Goal: Communication & Community: Ask a question

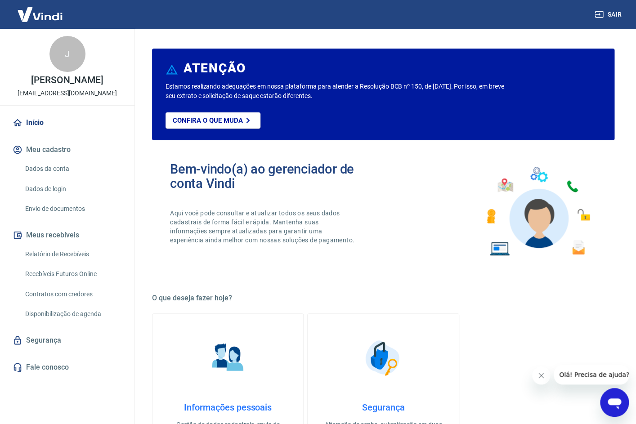
scroll to position [79, 0]
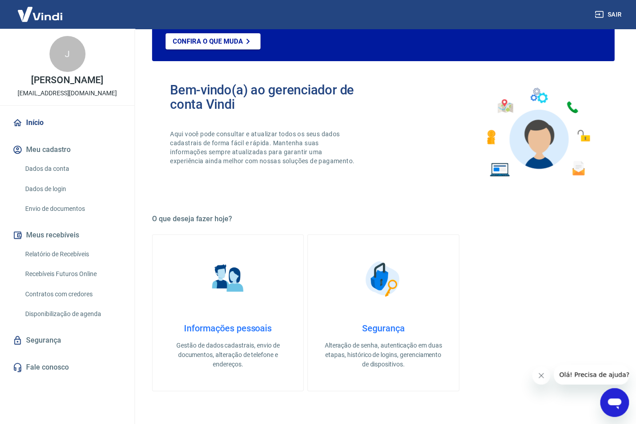
click at [238, 324] on h4 "Informações pessoais" at bounding box center [228, 328] width 122 height 11
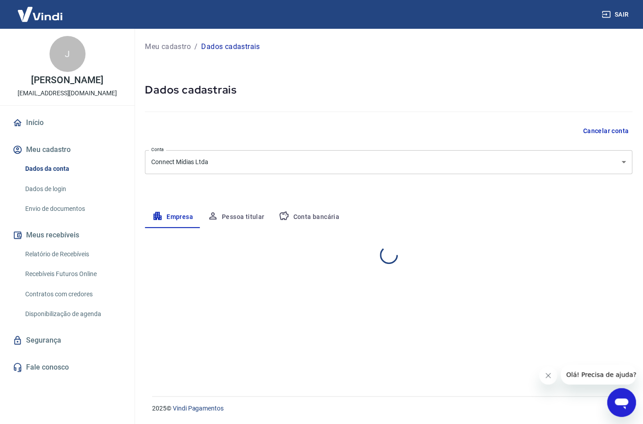
select select "SC"
select select "business"
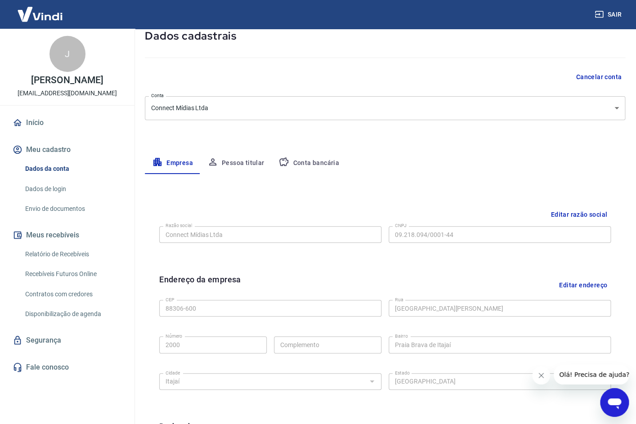
scroll to position [52, 0]
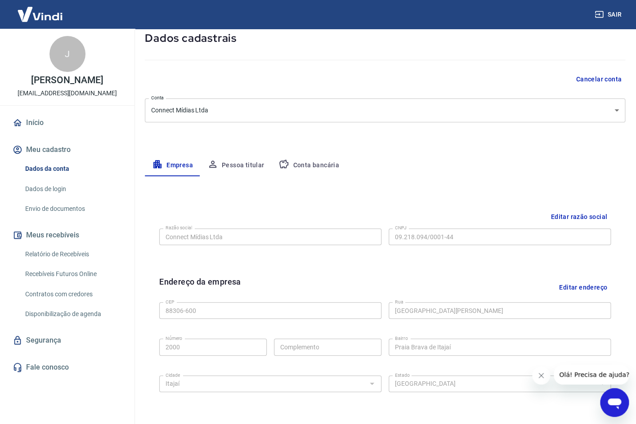
click at [331, 166] on button "Conta bancária" at bounding box center [308, 166] width 75 height 22
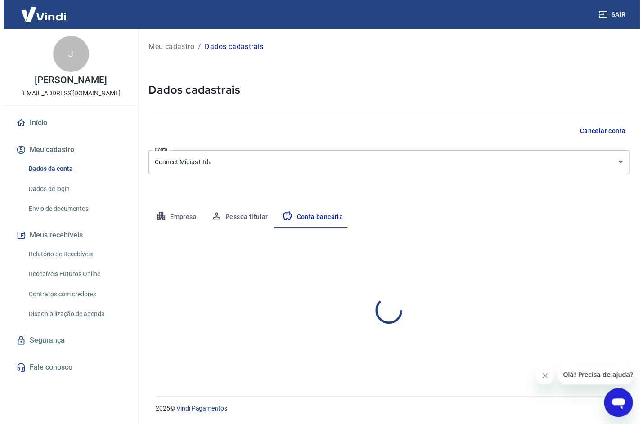
scroll to position [0, 0]
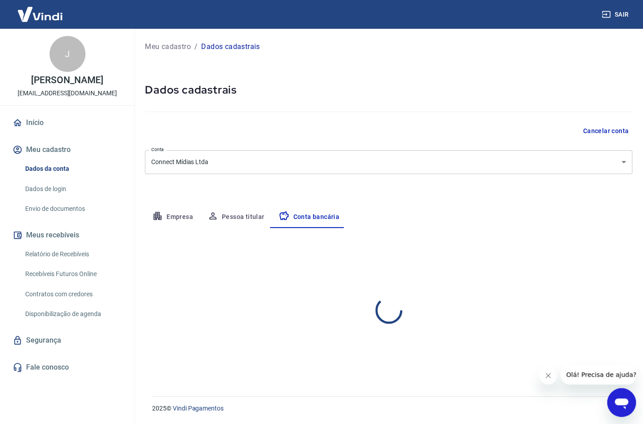
select select "1"
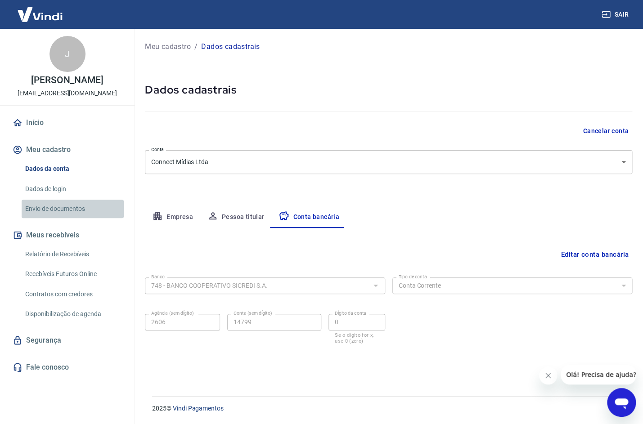
click at [66, 211] on link "Envio de documentos" at bounding box center [73, 209] width 102 height 18
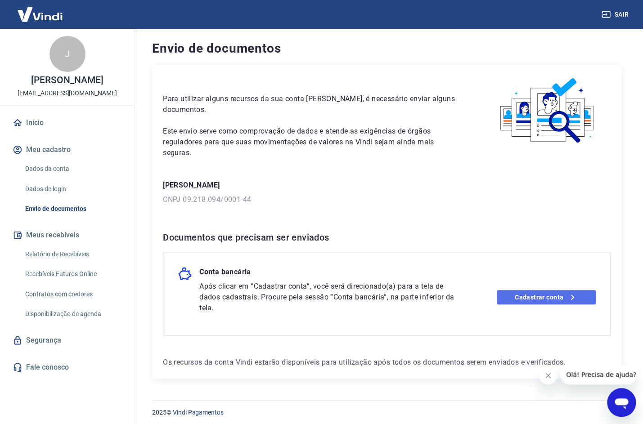
click at [541, 290] on link "Cadastrar conta" at bounding box center [546, 297] width 99 height 14
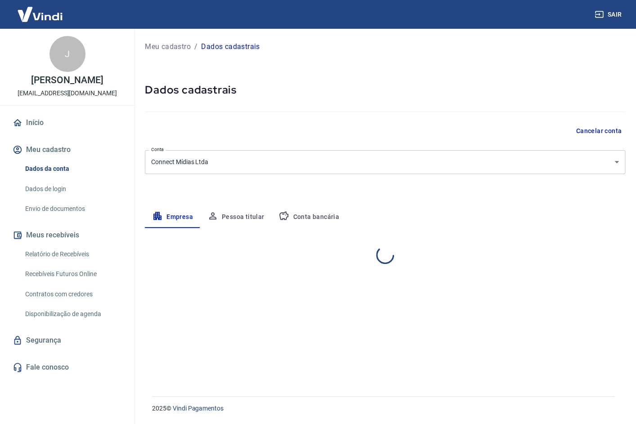
select select "SC"
select select "business"
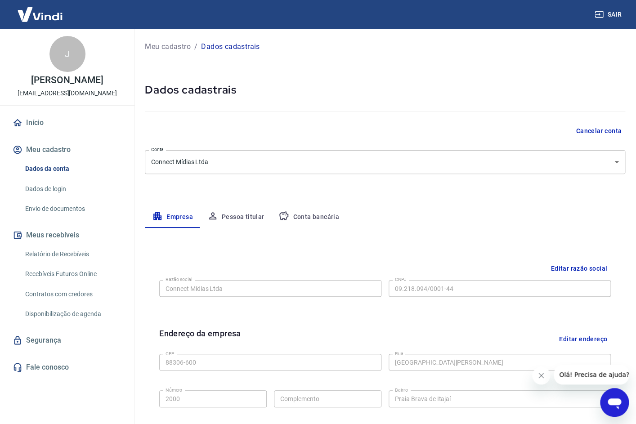
scroll to position [79, 0]
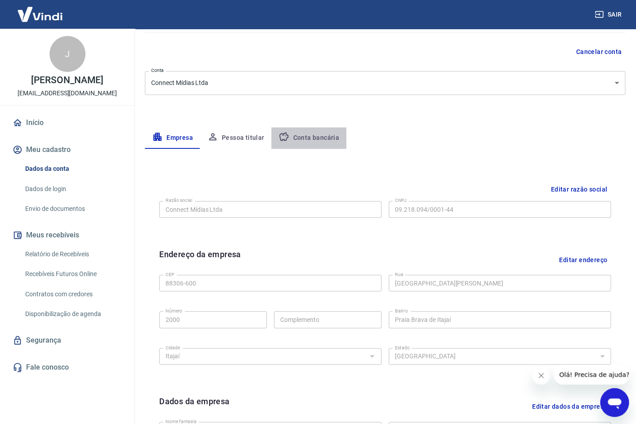
click at [313, 137] on button "Conta bancária" at bounding box center [308, 138] width 75 height 22
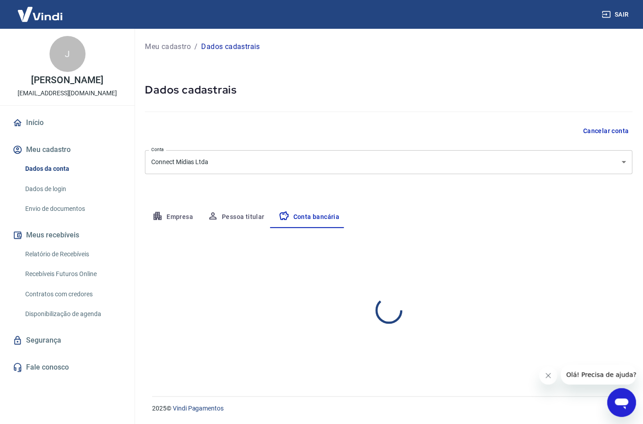
select select "1"
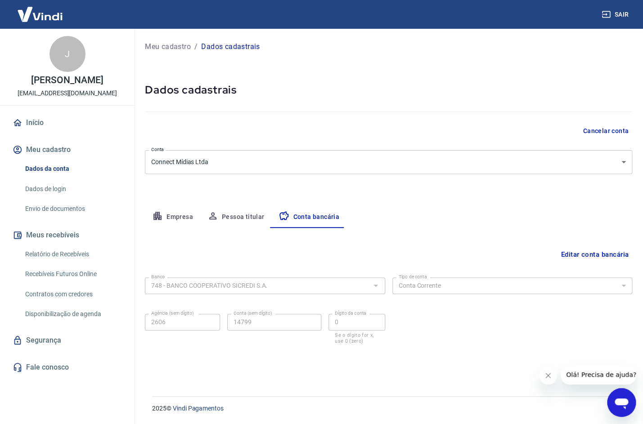
click at [577, 256] on button "Editar conta bancária" at bounding box center [594, 254] width 75 height 17
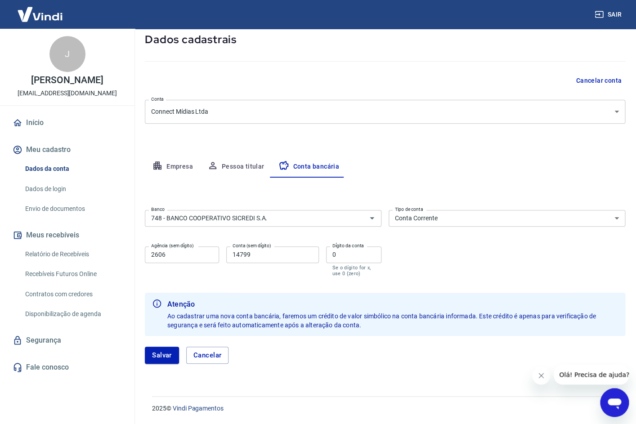
scroll to position [50, 0]
click at [175, 358] on button "Salvar" at bounding box center [162, 355] width 34 height 17
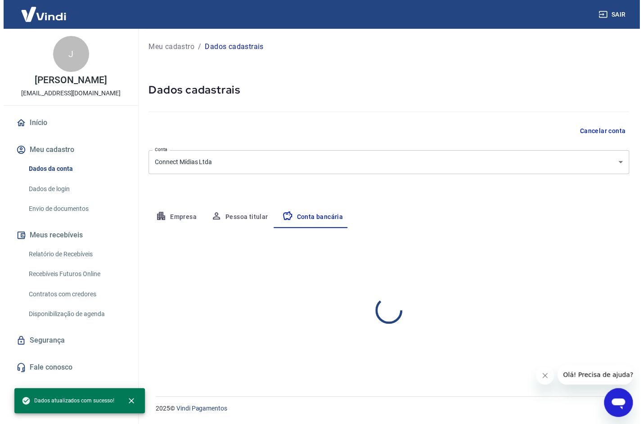
scroll to position [0, 0]
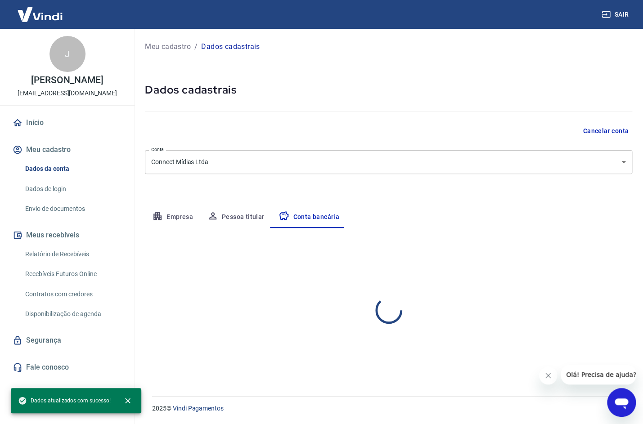
select select "1"
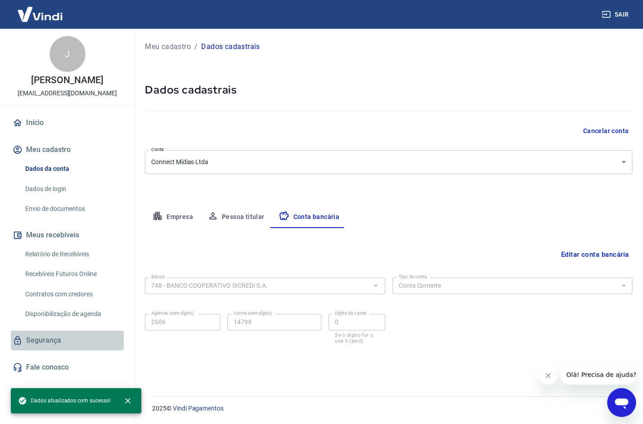
click at [73, 341] on link "Segurança" at bounding box center [67, 341] width 113 height 20
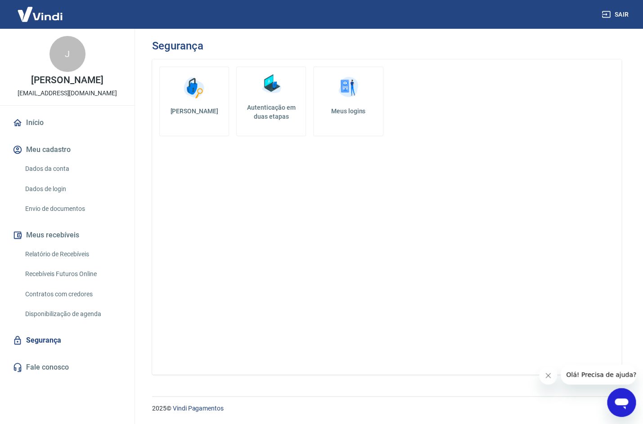
click at [68, 167] on link "Dados da conta" at bounding box center [73, 169] width 102 height 18
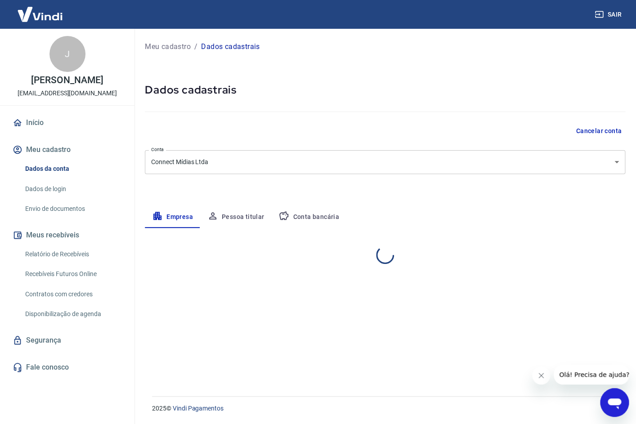
select select "SC"
select select "business"
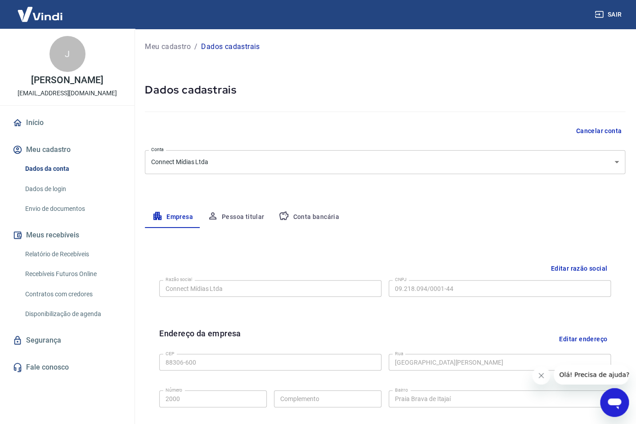
click at [75, 209] on link "Envio de documentos" at bounding box center [73, 209] width 102 height 18
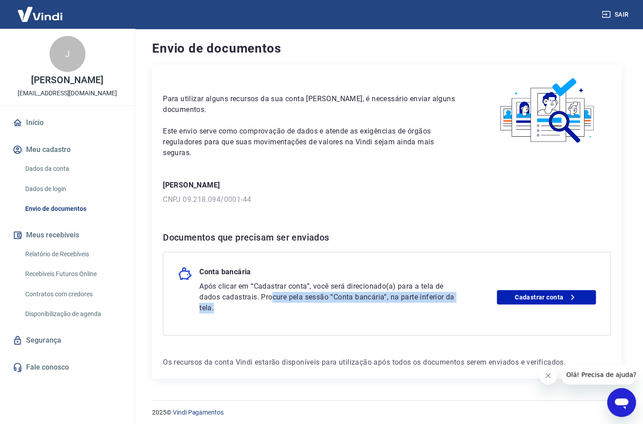
drag, startPoint x: 272, startPoint y: 285, endPoint x: 365, endPoint y: 297, distance: 93.9
click at [365, 297] on p "Após clicar em “Cadastrar conta”, você será direcionado(a) para a tela de dados…" at bounding box center [328, 297] width 258 height 32
click at [533, 290] on link "Cadastrar conta" at bounding box center [546, 297] width 99 height 14
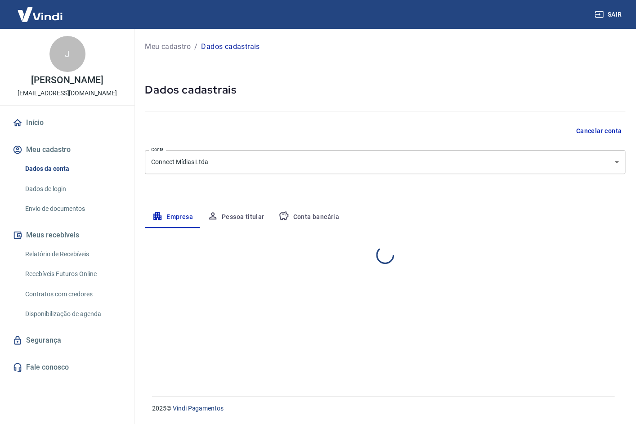
select select "SC"
select select "business"
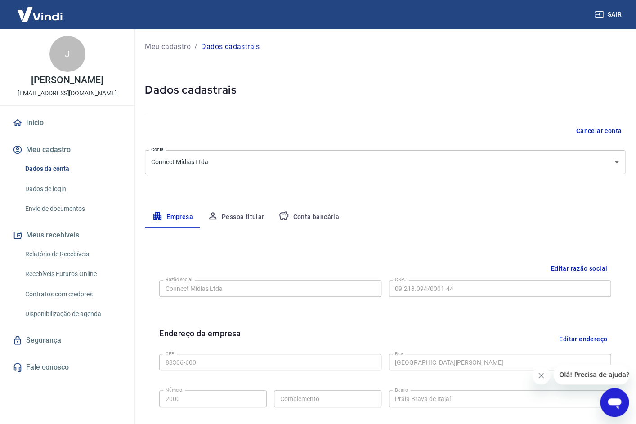
click at [300, 220] on button "Conta bancária" at bounding box center [308, 218] width 75 height 22
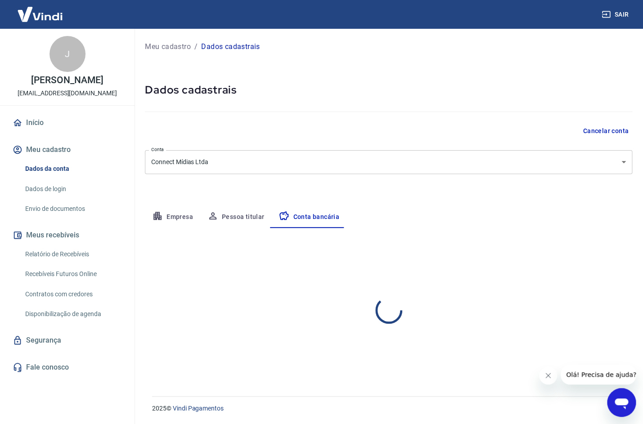
select select "1"
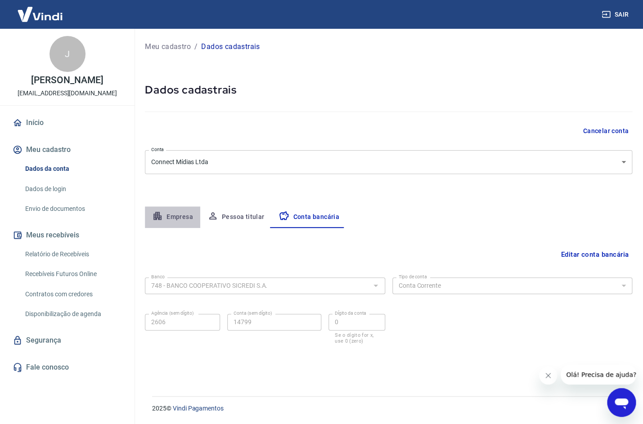
click at [165, 215] on button "Empresa" at bounding box center [172, 218] width 55 height 22
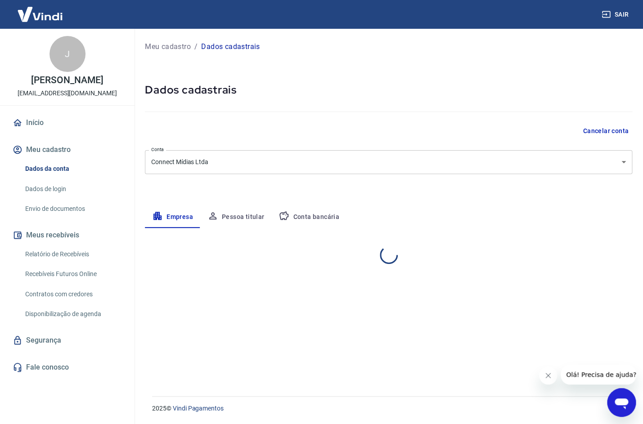
select select "SC"
select select "business"
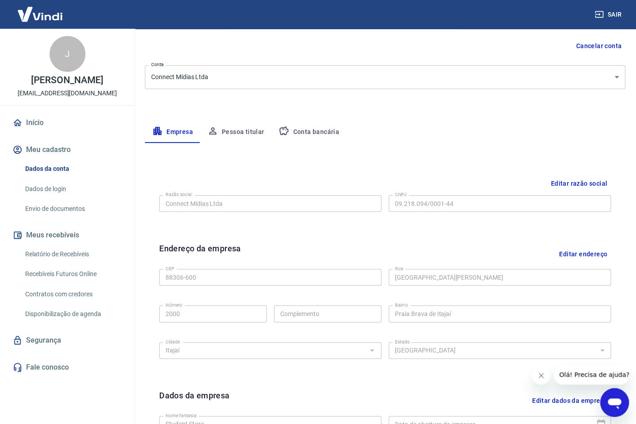
scroll to position [81, 0]
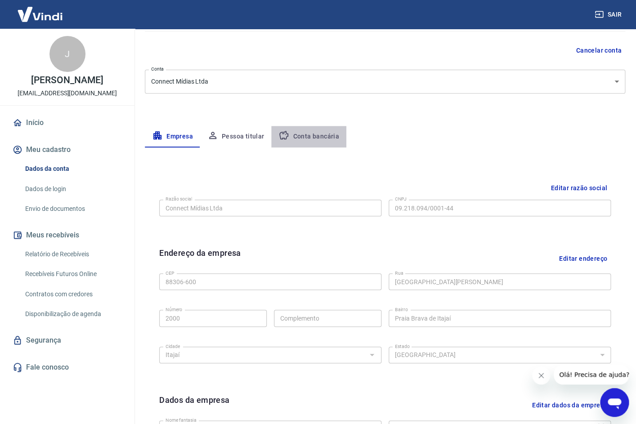
click at [324, 141] on button "Conta bancária" at bounding box center [308, 137] width 75 height 22
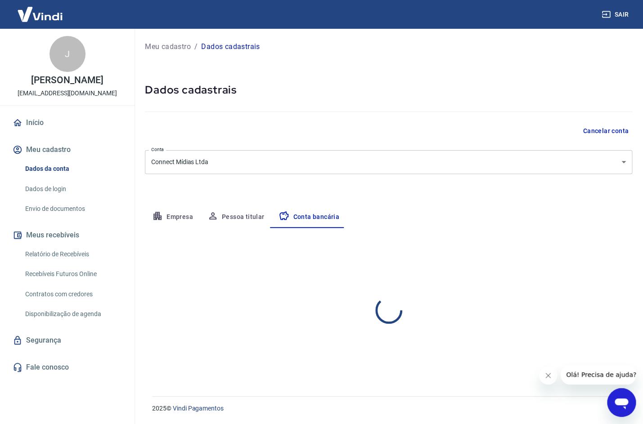
select select "1"
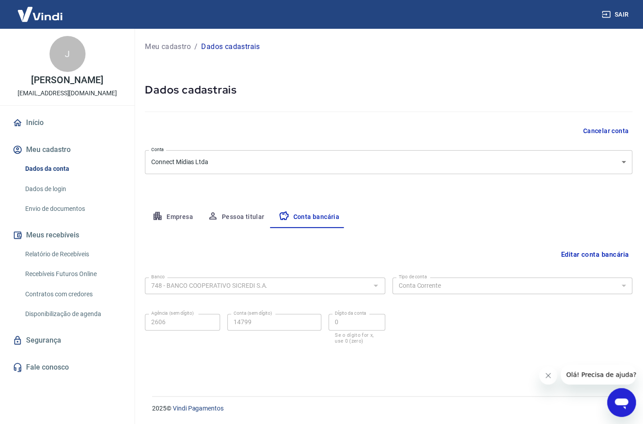
click at [200, 162] on body "Sair [PERSON_NAME] [EMAIL_ADDRESS][DOMAIN_NAME] Início Meu cadastro Dados da co…" at bounding box center [321, 212] width 643 height 424
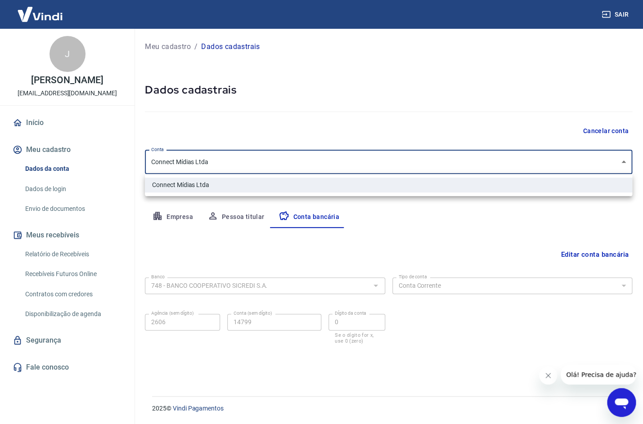
click at [248, 138] on div at bounding box center [321, 212] width 643 height 424
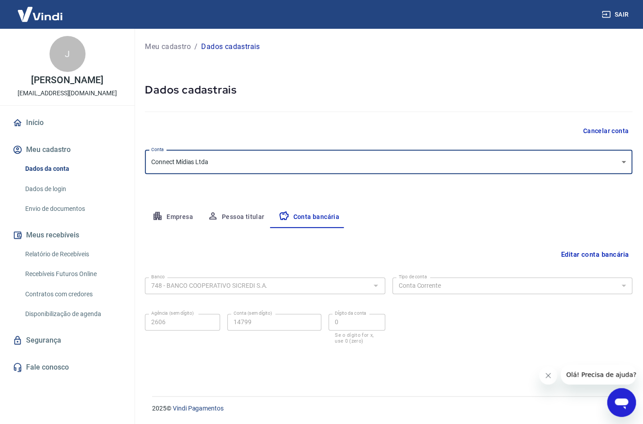
click at [584, 258] on button "Editar conta bancária" at bounding box center [594, 254] width 75 height 17
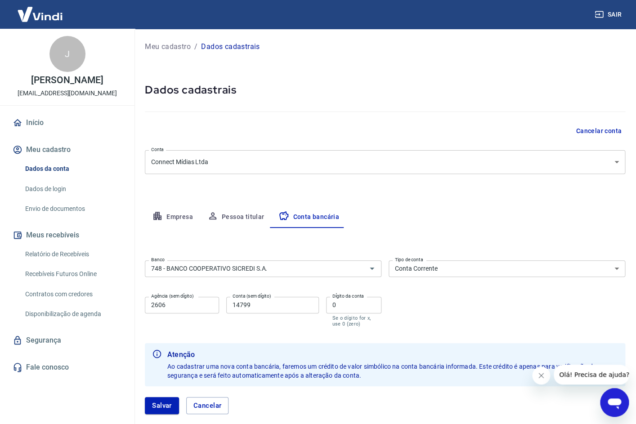
click at [273, 311] on input "14799" at bounding box center [272, 305] width 93 height 17
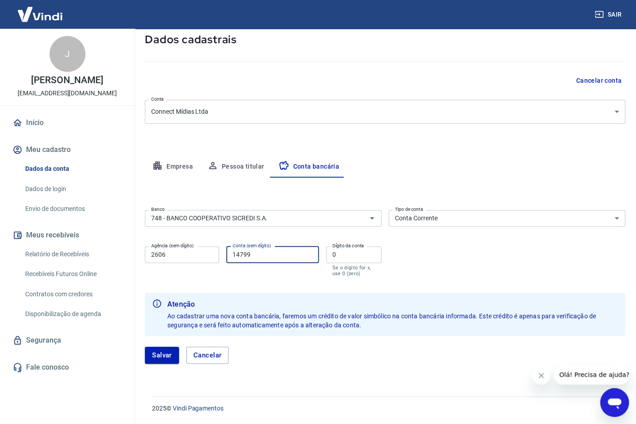
click at [621, 406] on icon "Abrir janela de mensagens" at bounding box center [615, 403] width 16 height 16
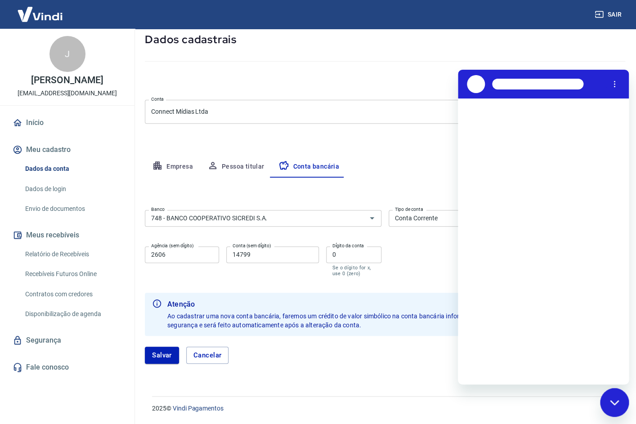
scroll to position [0, 0]
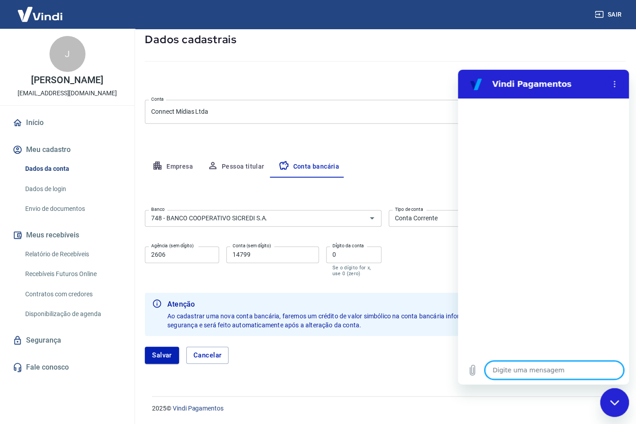
type textarea "O"
type textarea "x"
type textarea "Ol"
type textarea "x"
type textarea "Ol´"
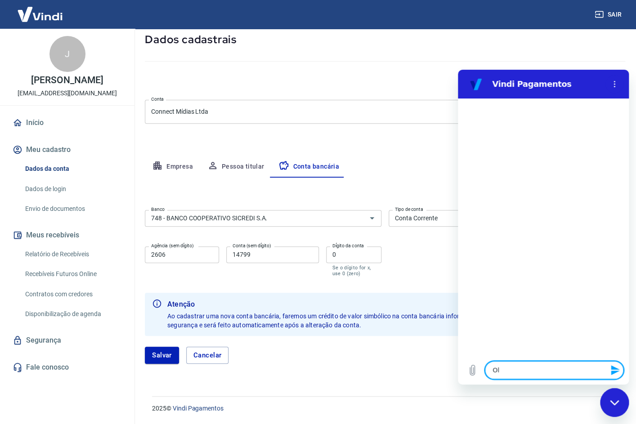
type textarea "x"
type textarea "Olá"
type textarea "x"
type textarea "Olá,"
type textarea "x"
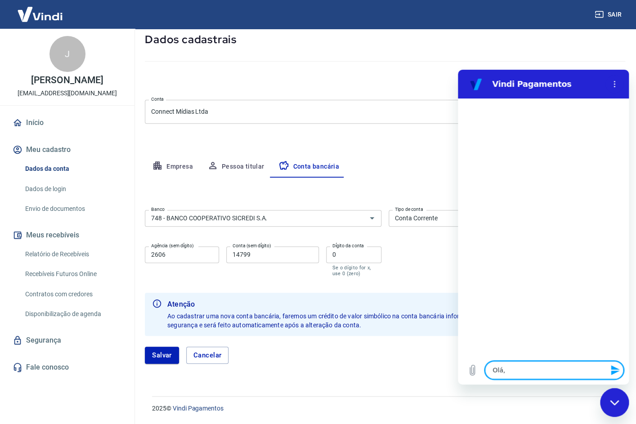
type textarea "Olá,"
type textarea "x"
type textarea "Olá, b"
type textarea "x"
type textarea "Olá, bo"
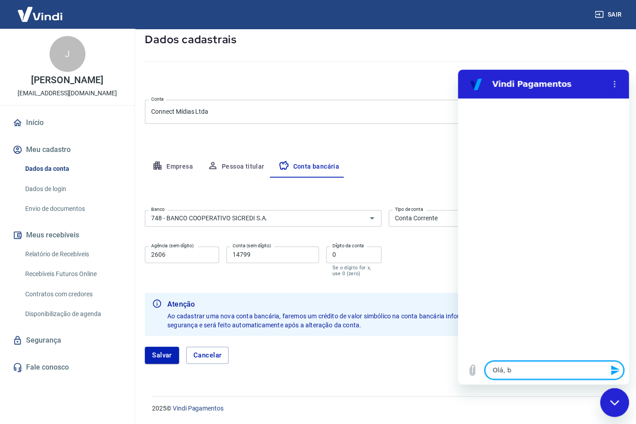
type textarea "x"
type textarea "Olá, boa"
type textarea "x"
type textarea "Olá, boa"
type textarea "x"
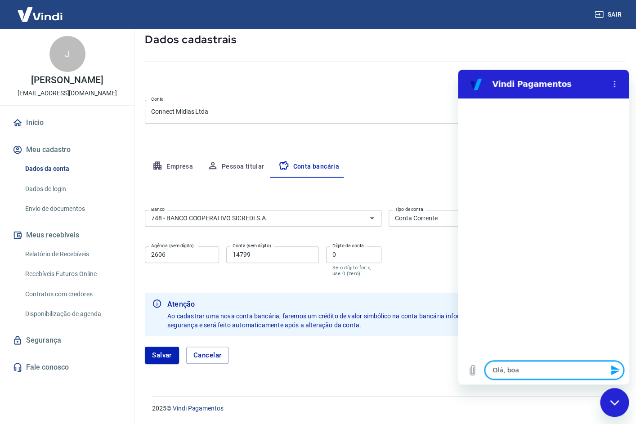
type textarea "Olá, boa t"
type textarea "x"
type textarea "Olá, boa ta"
type textarea "x"
type textarea "Olá, boa tar"
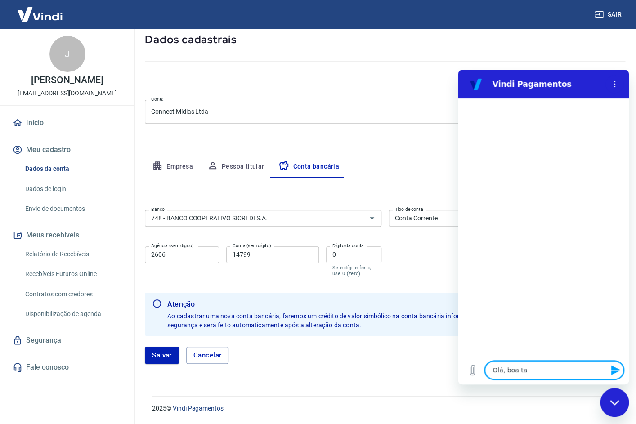
type textarea "x"
type textarea "Olá, boa tard"
type textarea "x"
type textarea "Olá, boa tarde"
type textarea "x"
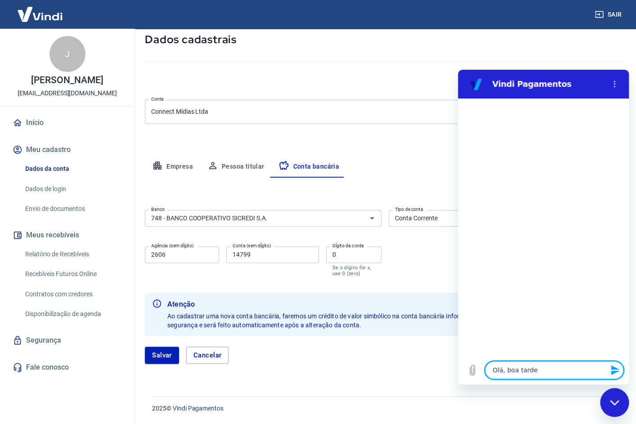
type textarea "Olá, boa tarde!"
type textarea "x"
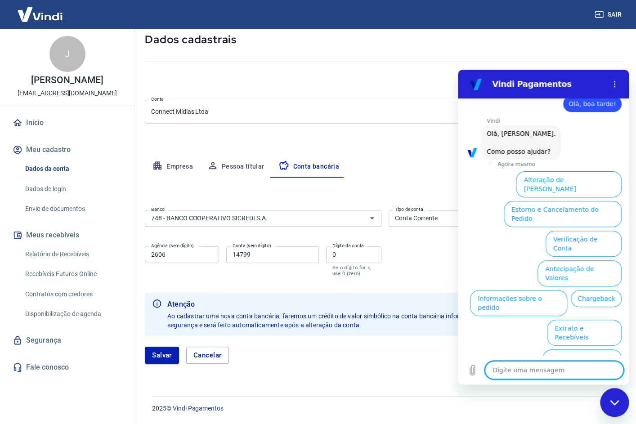
scroll to position [21, 0]
click at [586, 230] on button "Verificação de Conta" at bounding box center [584, 243] width 76 height 26
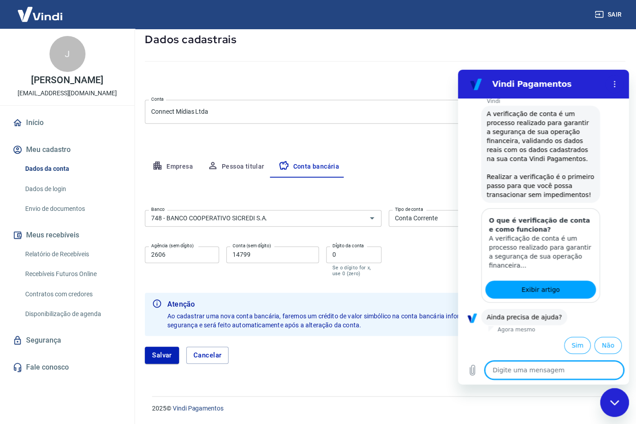
scroll to position [110, 0]
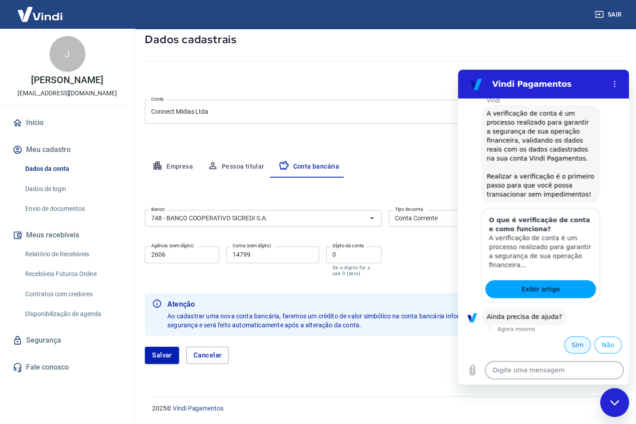
click at [578, 347] on button "Sim" at bounding box center [577, 345] width 27 height 17
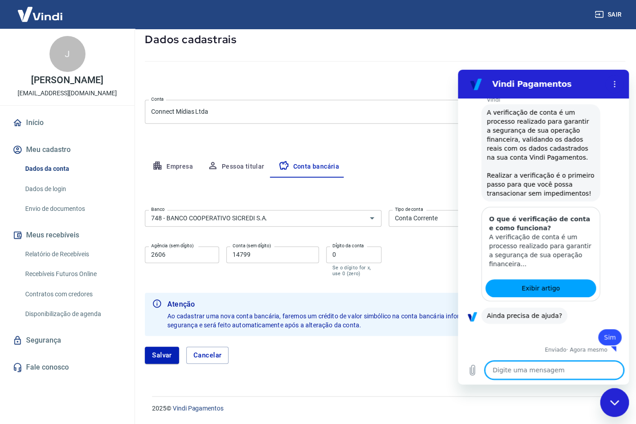
click at [566, 371] on textarea at bounding box center [554, 370] width 139 height 18
type textarea "x"
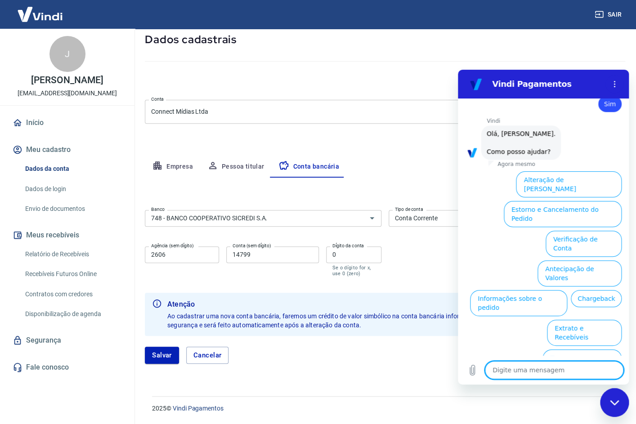
scroll to position [345, 0]
type textarea "M"
type textarea "x"
type textarea "Mi"
type textarea "x"
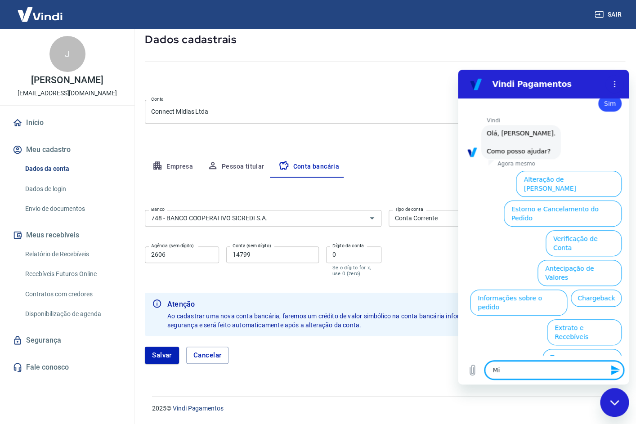
type textarea "Min"
type textarea "x"
type textarea "Minh"
type textarea "x"
type textarea "Minha"
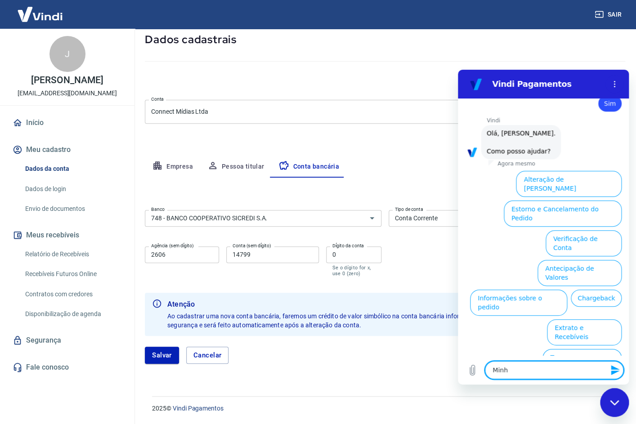
type textarea "x"
type textarea "Minha"
type textarea "x"
type textarea "Minha c"
type textarea "x"
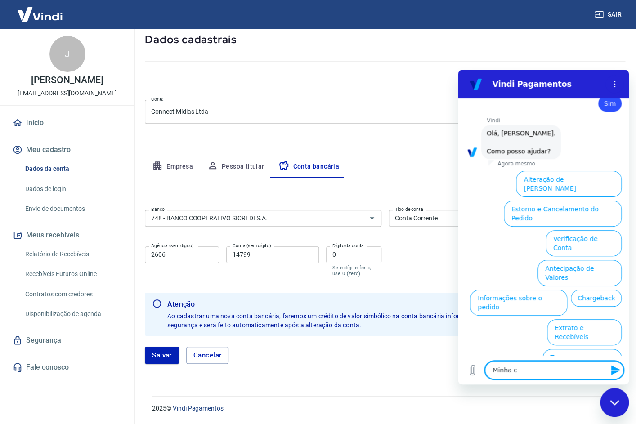
type textarea "Minha co"
type textarea "x"
type textarea "Minha con"
type textarea "x"
type textarea "Minha cont"
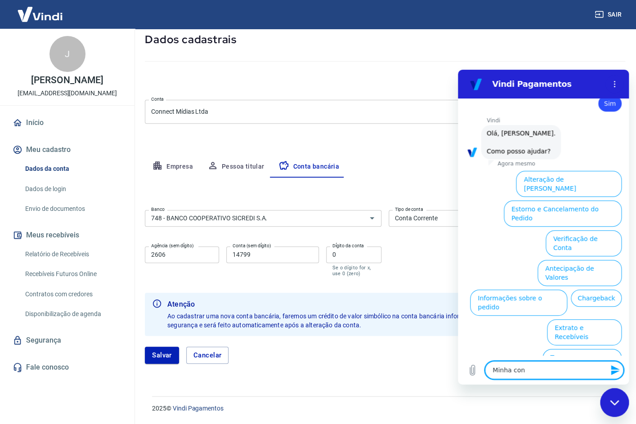
type textarea "x"
type textarea "Minha conta"
type textarea "x"
type textarea "Minha conta"
type textarea "x"
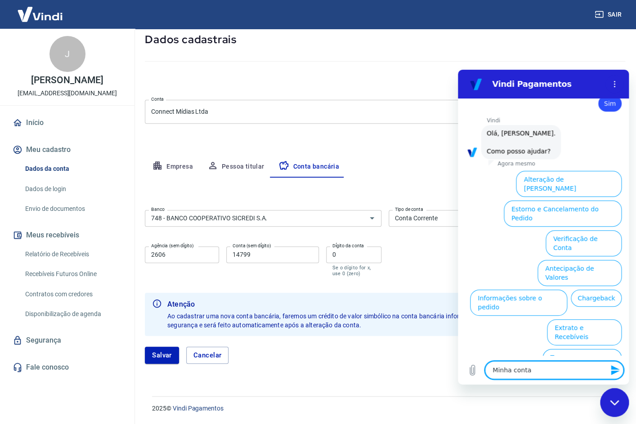
type textarea "Minha conta b"
type textarea "x"
type textarea "Minha conta ba"
type textarea "x"
type textarea "Minha conta ban"
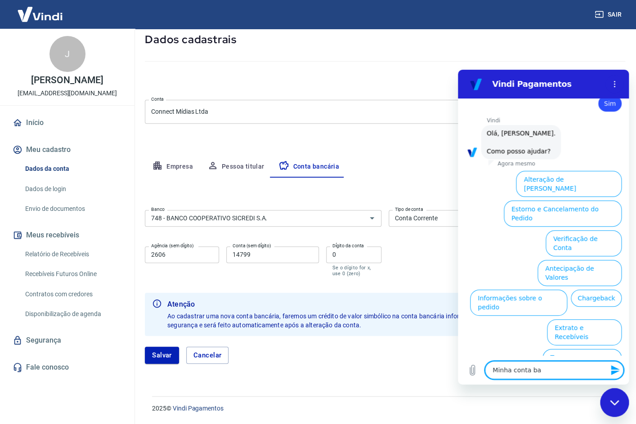
type textarea "x"
type textarea "Minha conta banc"
type textarea "x"
type textarea "Minha conta banc´"
type textarea "x"
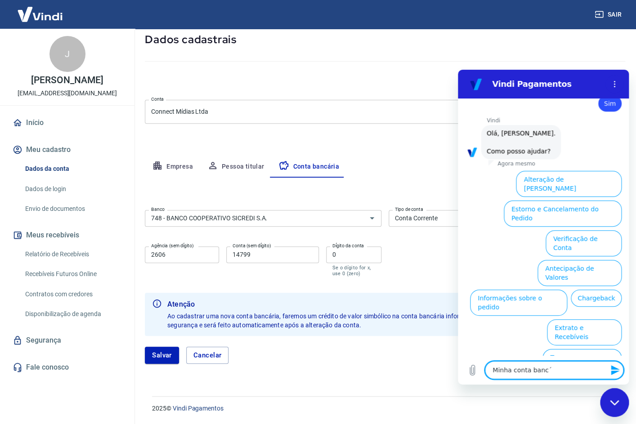
type textarea "Minha conta bancá"
type textarea "x"
type textarea "Minha conta bancár"
type textarea "x"
type textarea "Minha conta bancári"
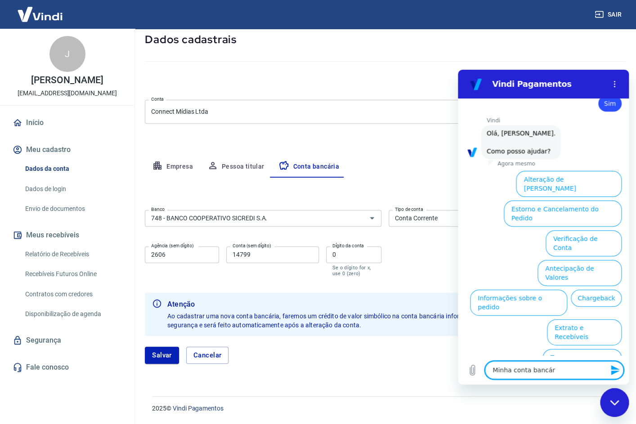
type textarea "x"
type textarea "Minha conta bancária"
type textarea "x"
type textarea "Minha conta bancária"
type textarea "x"
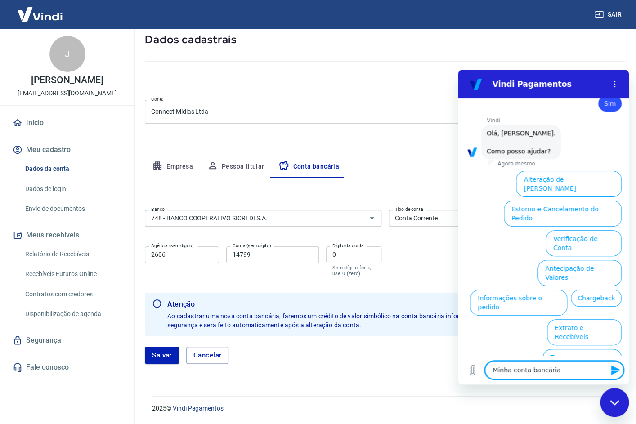
type textarea "Minha conta bancária n"
type textarea "x"
type textarea "Minha conta bancária n~"
type textarea "x"
type textarea "Minha conta bancária nã"
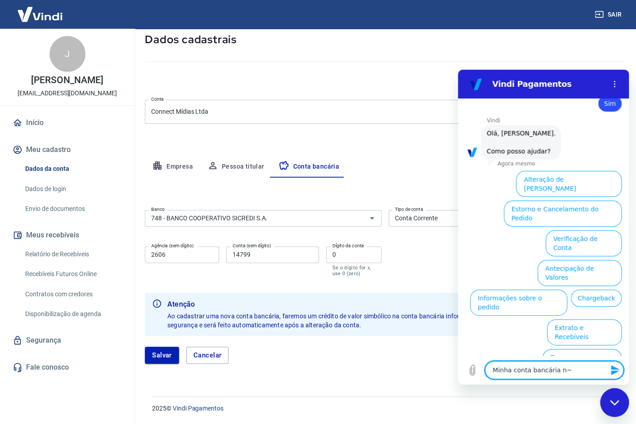
type textarea "x"
type textarea "Minha conta bancária não"
type textarea "x"
type textarea "Minha conta bancária não"
type textarea "x"
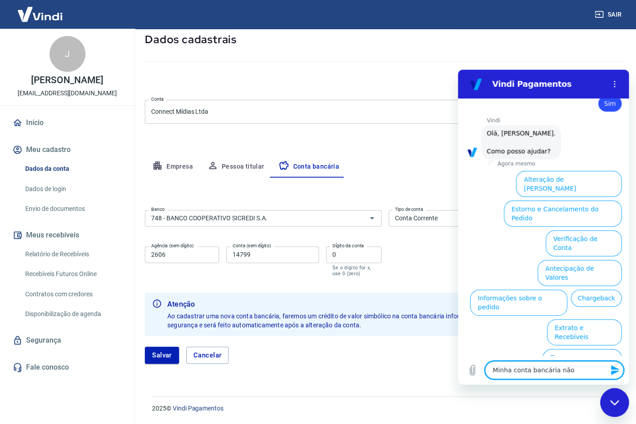
type textarea "Minha conta bancária não e"
type textarea "x"
type textarea "Minha conta bancária não es"
type textarea "x"
type textarea "Minha conta bancária não est"
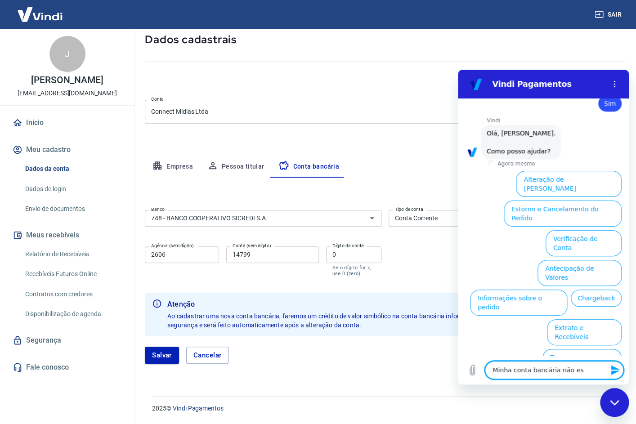
type textarea "x"
type textarea "Minha conta bancária não esta"
type textarea "x"
type textarea "Minha conta bancária não esta"
type textarea "x"
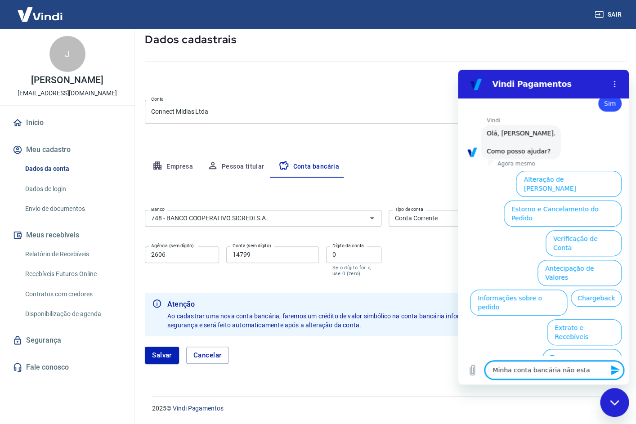
type textarea "Minha conta bancária não esta v"
type textarea "x"
type textarea "Minha conta bancária não esta ve"
type textarea "x"
type textarea "Minha conta bancária não esta ver"
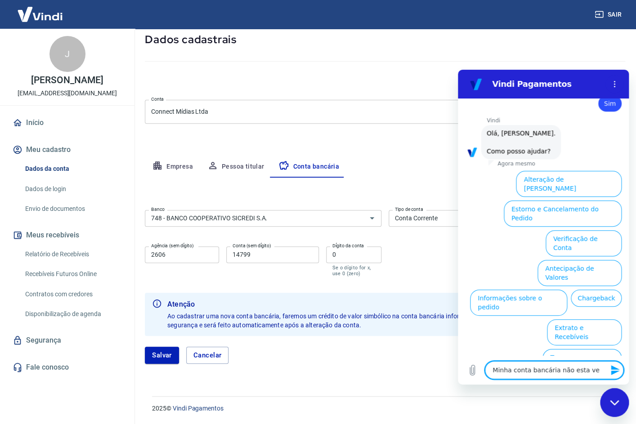
type textarea "x"
type textarea "Minha conta bancária não esta veri"
type textarea "x"
type textarea "Minha conta bancária não esta verif"
type textarea "x"
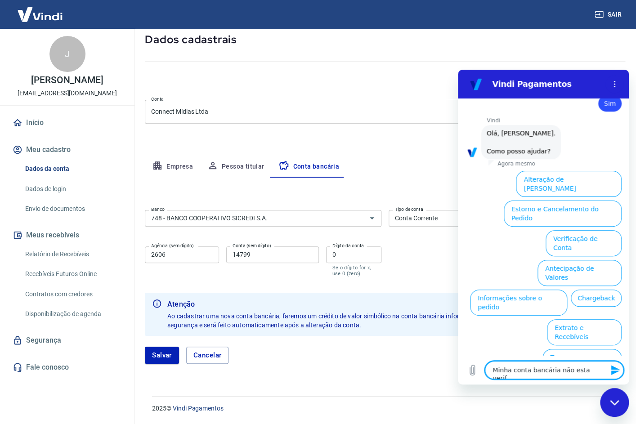
type textarea "Minha conta bancária não esta verifi"
type textarea "x"
type textarea "Minha conta bancária não esta verific"
type textarea "x"
type textarea "Minha conta bancária não esta verifica"
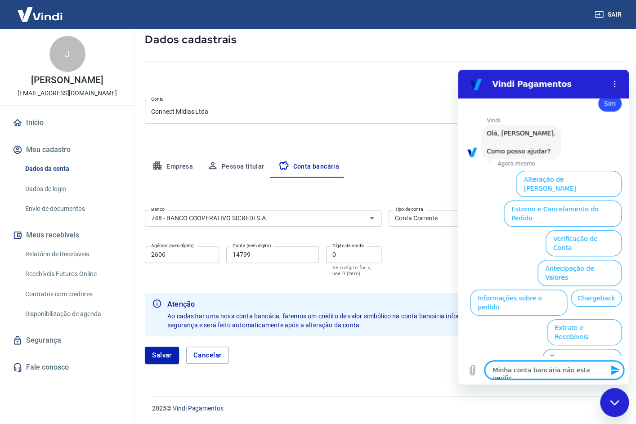
type textarea "x"
type textarea "Minha conta bancária não esta verificad"
type textarea "x"
type textarea "Minha conta bancária não esta verificado"
type textarea "x"
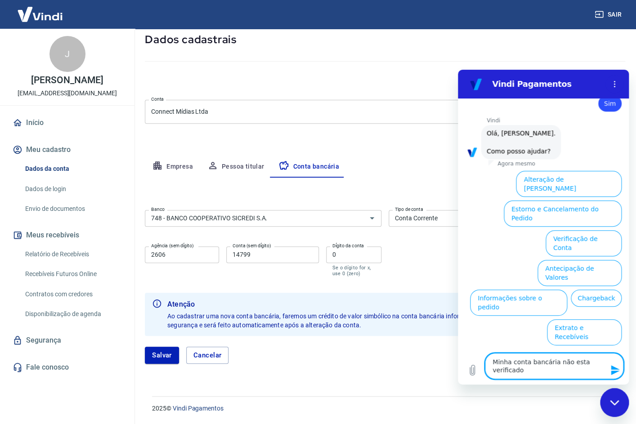
type textarea "Minha conta bancária não esta verificado"
type textarea "x"
type textarea "Minha conta bancária não esta verificado"
type textarea "x"
type textarea "Minha conta bancária não esta verificad"
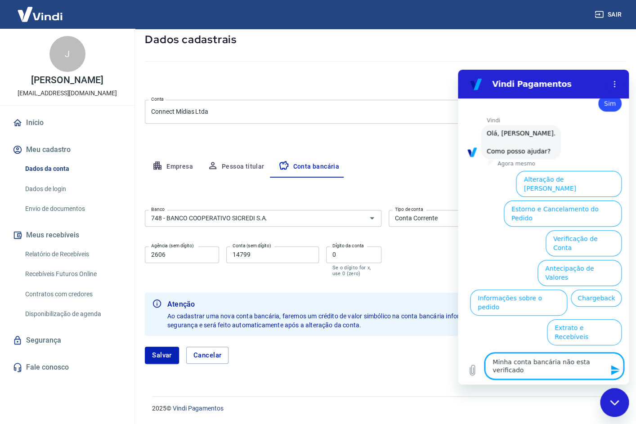
type textarea "x"
type textarea "Minha conta bancária não esta verificada"
type textarea "x"
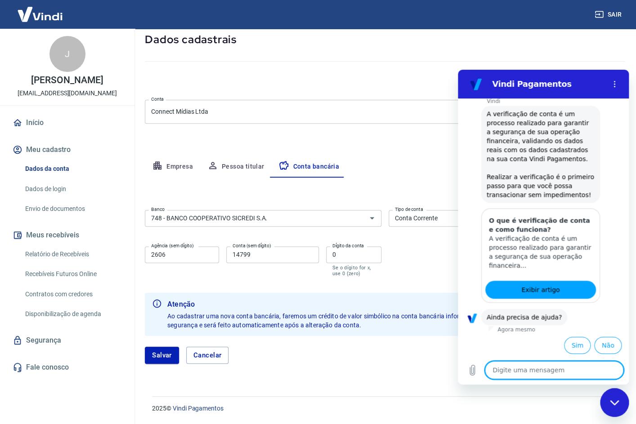
scroll to position [443, 0]
click at [570, 343] on button "Sim" at bounding box center [577, 345] width 27 height 17
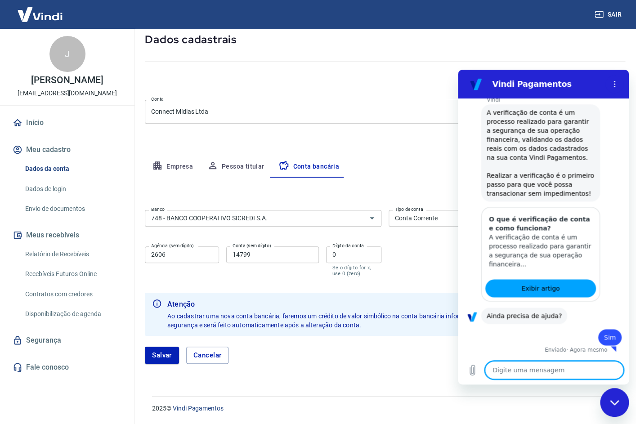
type textarea "x"
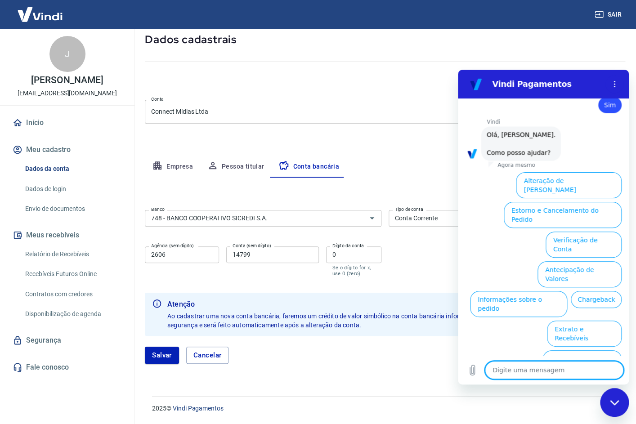
type textarea "E"
type textarea "x"
type textarea "Eu"
type textarea "x"
type textarea "Eu"
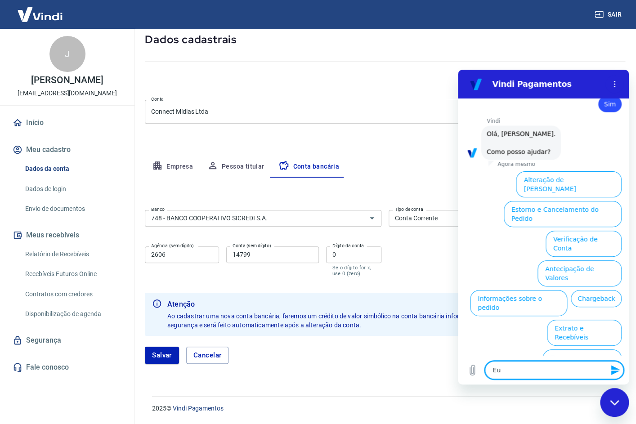
type textarea "x"
type textarea "Eu p"
type textarea "x"
type textarea "Eu pr"
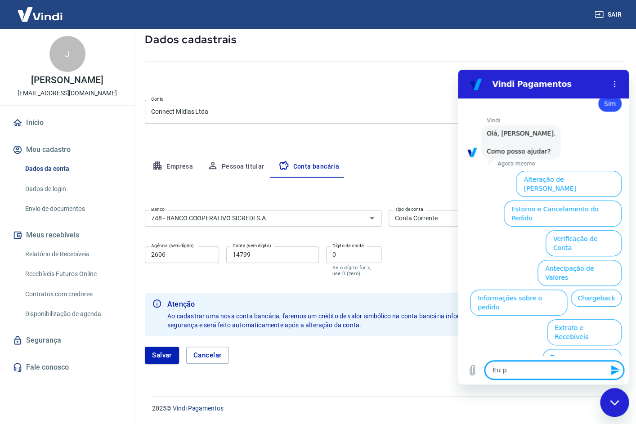
type textarea "x"
type textarea "Eu pre"
type textarea "x"
type textarea "Eu prec"
type textarea "x"
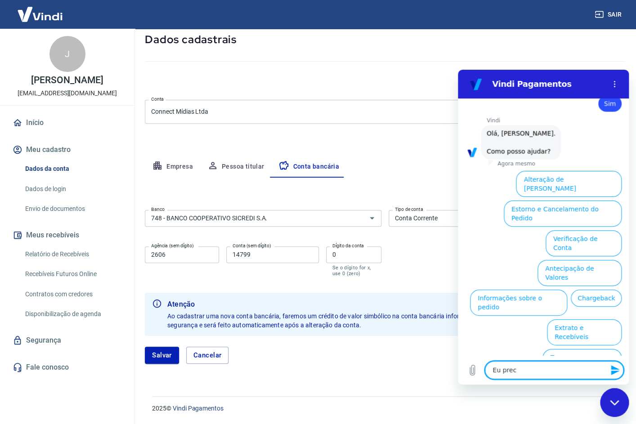
type textarea "Eu preci"
type textarea "x"
type textarea "Eu precis"
type textarea "x"
type textarea "Eu preciso"
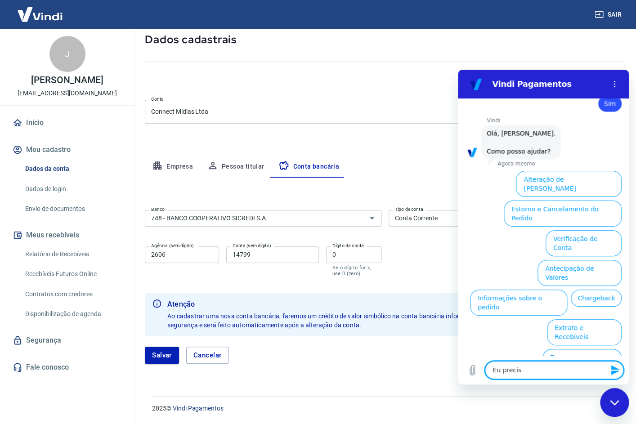
type textarea "x"
type textarea "Eu preciso"
type textarea "x"
type textarea "Eu preciso f"
type textarea "x"
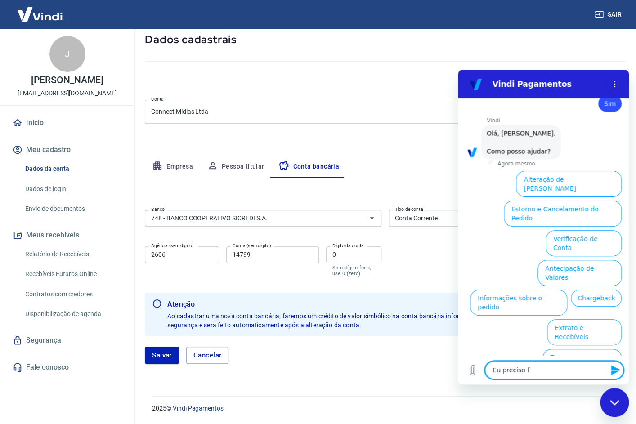
type textarea "Eu preciso fa"
type textarea "x"
type textarea "Eu preciso faz"
type textarea "x"
type textarea "Eu preciso fazl"
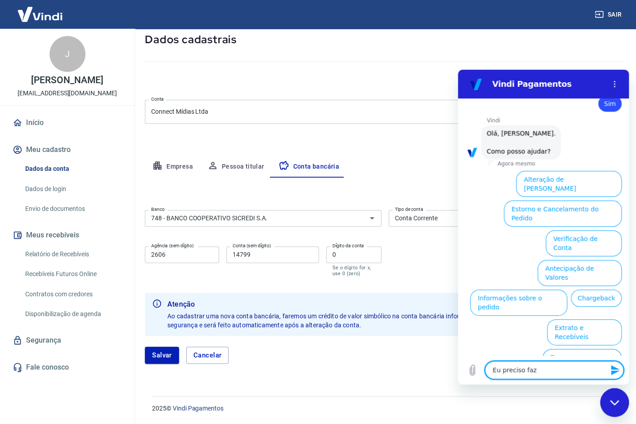
type textarea "x"
type textarea "Eu preciso faz"
type textarea "x"
type textarea "Eu preciso fa"
type textarea "x"
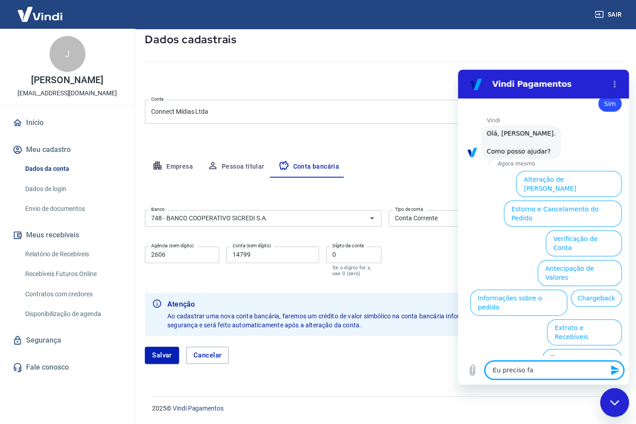
type textarea "Eu preciso fal"
type textarea "x"
type textarea "Eu preciso fala"
type textarea "x"
type textarea "Eu preciso falar"
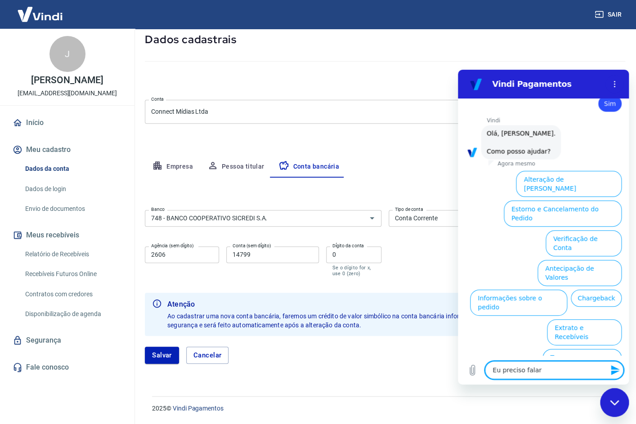
type textarea "x"
type textarea "Eu preciso falar"
type textarea "x"
type textarea "Eu preciso falar c"
type textarea "x"
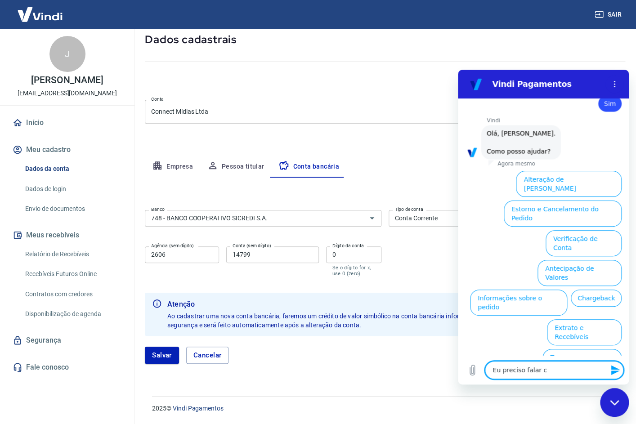
type textarea "Eu preciso falar co"
type textarea "x"
type textarea "Eu preciso falar com"
type textarea "x"
type textarea "Eu preciso falar com"
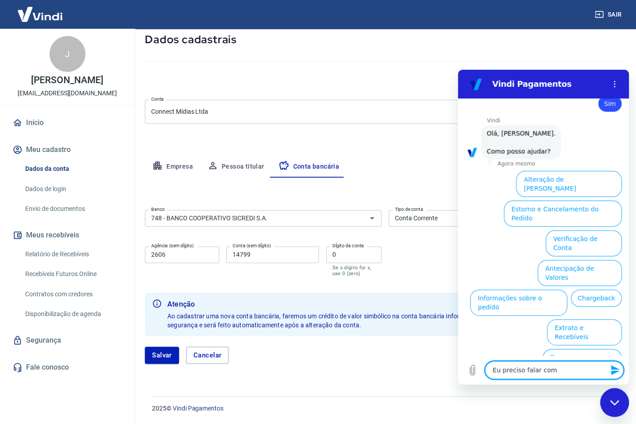
type textarea "x"
type textarea "Eu preciso falar com u"
type textarea "x"
type textarea "Eu preciso falar com um"
type textarea "x"
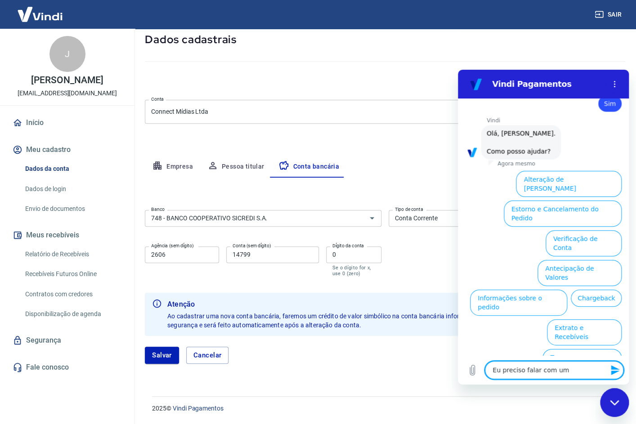
type textarea "Eu preciso falar com uma"
type textarea "x"
type textarea "Eu preciso falar com uma"
type textarea "x"
type textarea "Eu preciso falar com uma a"
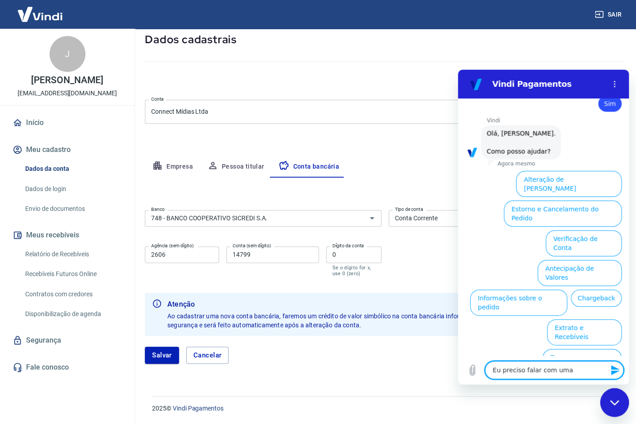
type textarea "x"
type textarea "Eu preciso falar com uma at"
type textarea "x"
type textarea "Eu preciso falar com uma ate"
type textarea "x"
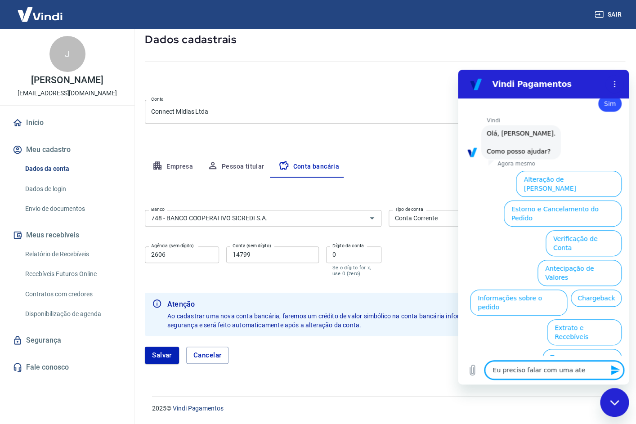
type textarea "Eu preciso falar com uma aten"
type textarea "x"
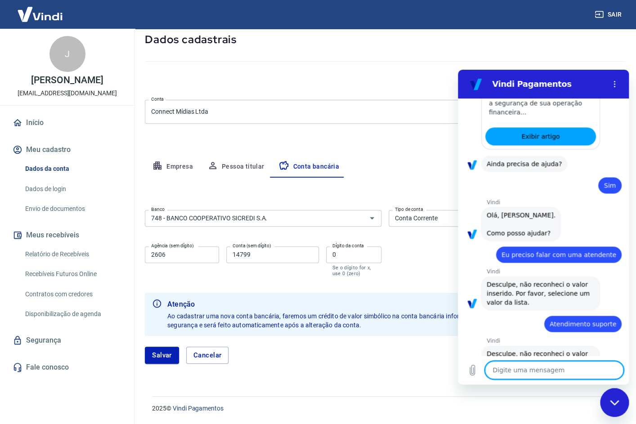
scroll to position [631, 0]
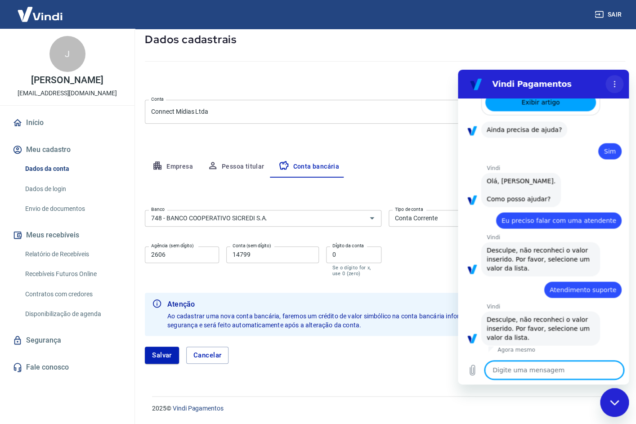
click at [620, 87] on button "Menu de opções" at bounding box center [615, 84] width 18 height 18
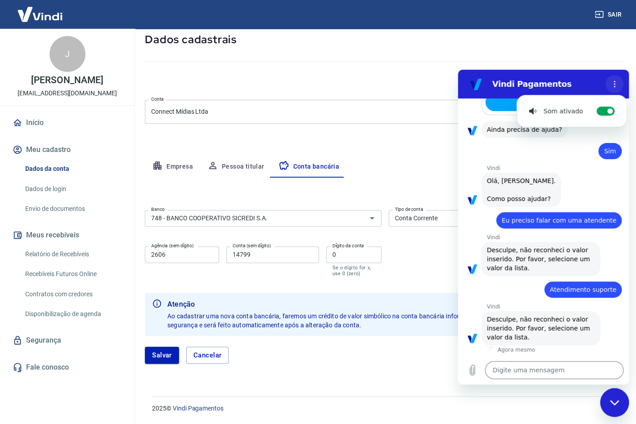
click at [619, 87] on button "Menu de opções" at bounding box center [615, 84] width 18 height 18
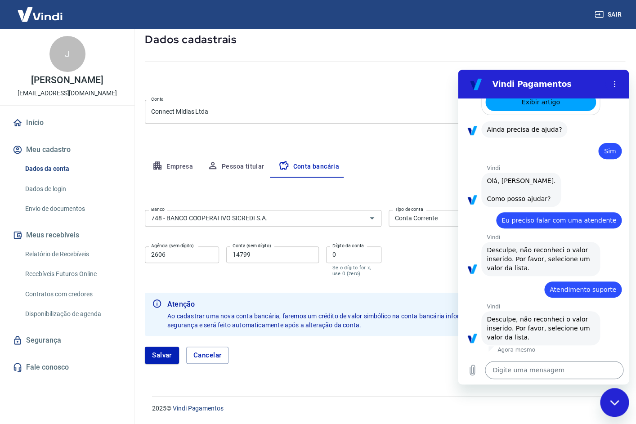
click at [533, 372] on textarea at bounding box center [554, 370] width 139 height 18
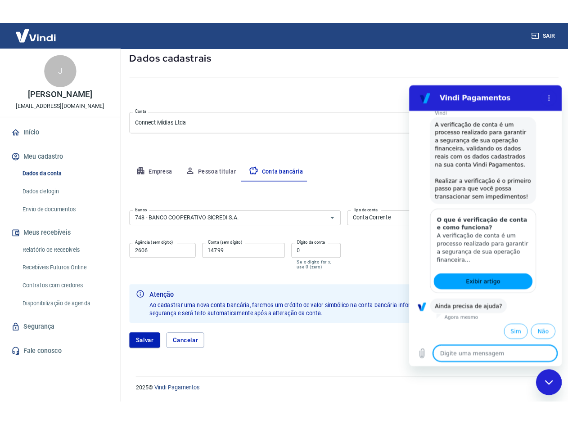
scroll to position [915, 0]
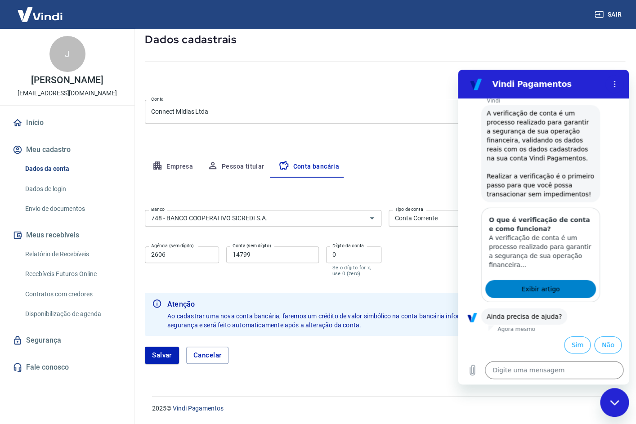
click at [553, 286] on span "Exibir artigo" at bounding box center [541, 289] width 38 height 11
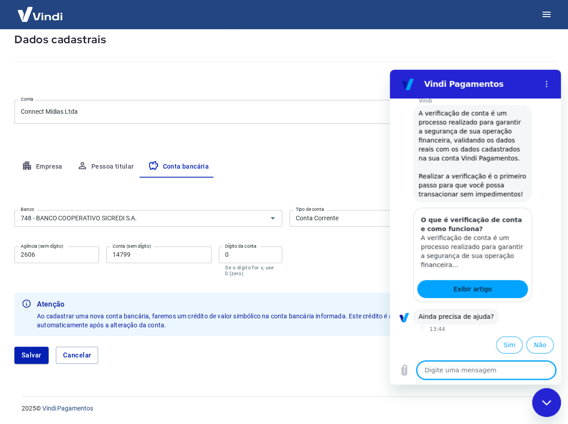
click at [513, 372] on textarea at bounding box center [486, 370] width 139 height 18
click at [496, 342] on button "Sim" at bounding box center [509, 345] width 27 height 17
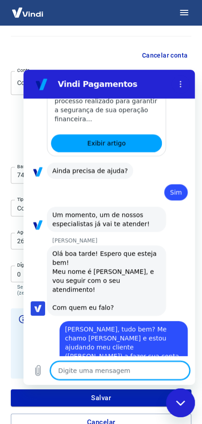
scroll to position [1062, 0]
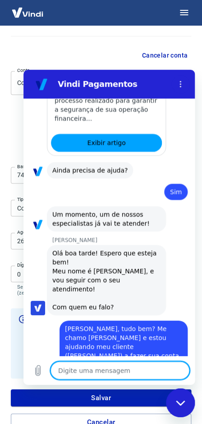
click at [80, 372] on textarea at bounding box center [119, 370] width 139 height 18
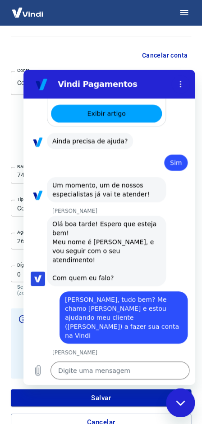
scroll to position [1091, 0]
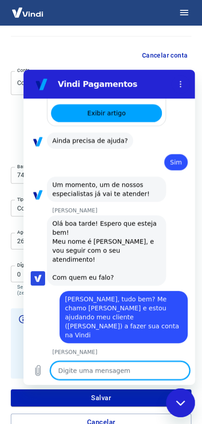
click at [85, 373] on textarea at bounding box center [119, 370] width 139 height 18
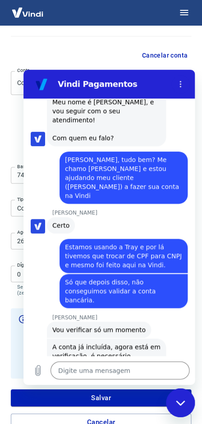
scroll to position [1231, 0]
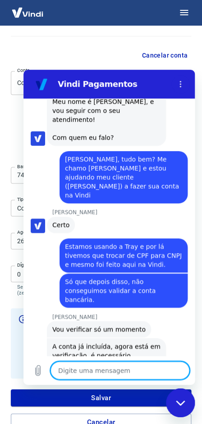
click at [101, 372] on textarea at bounding box center [119, 370] width 139 height 18
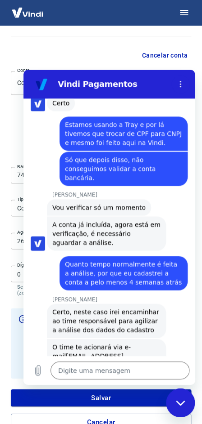
scroll to position [1353, 0]
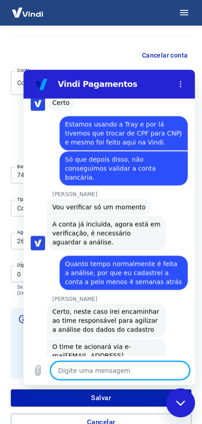
click at [76, 373] on textarea at bounding box center [119, 370] width 139 height 18
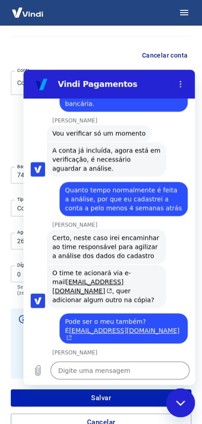
scroll to position [1427, 0]
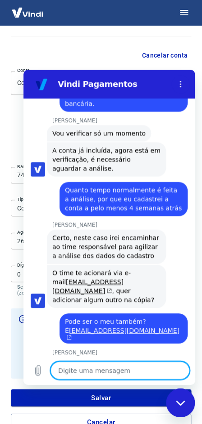
click at [85, 371] on textarea at bounding box center [119, 370] width 139 height 18
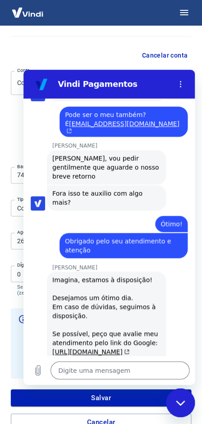
scroll to position [1634, 0]
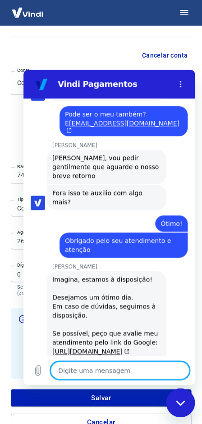
click at [95, 370] on textarea at bounding box center [119, 370] width 139 height 18
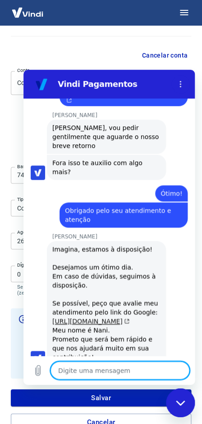
scroll to position [1665, 0]
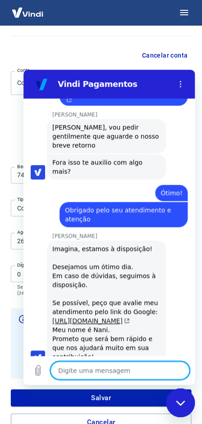
click at [109, 317] on link "[URL][DOMAIN_NAME]" at bounding box center [90, 320] width 77 height 7
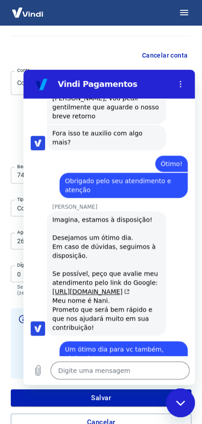
scroll to position [1694, 0]
